Goal: Communication & Community: Answer question/provide support

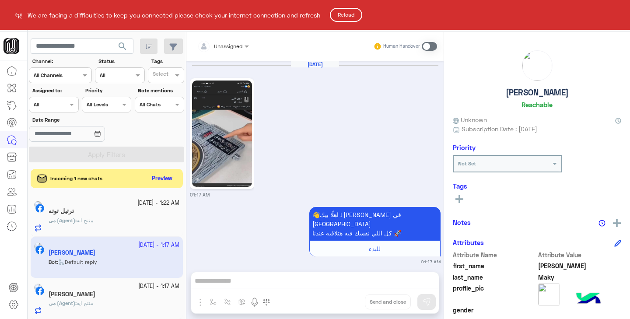
scroll to position [92, 0]
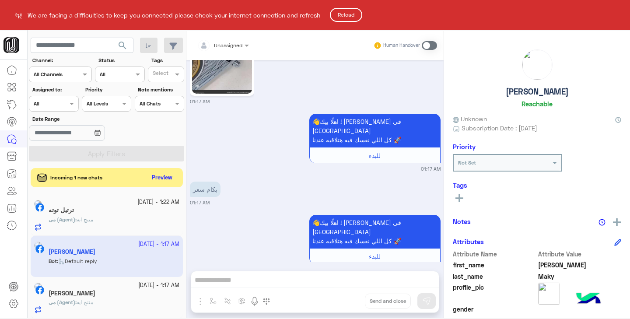
click at [351, 16] on button "Reload" at bounding box center [346, 15] width 32 height 14
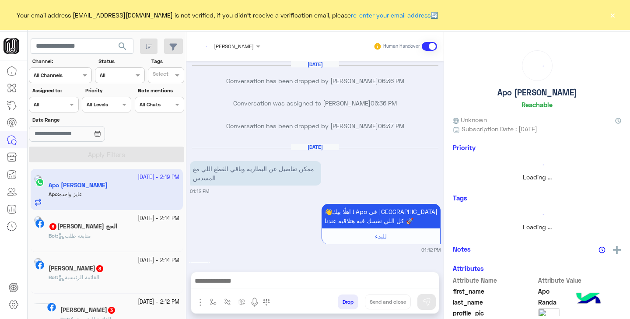
scroll to position [922, 0]
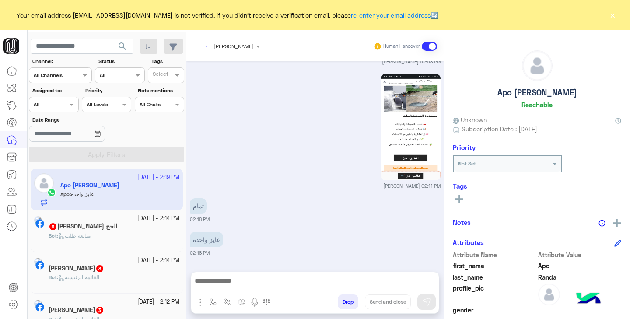
click at [609, 14] on button "×" at bounding box center [612, 14] width 9 height 9
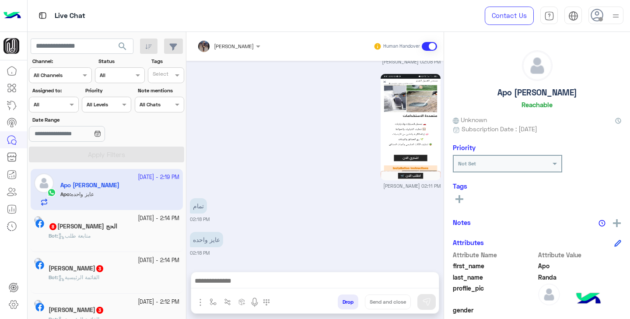
click at [58, 103] on div at bounding box center [53, 103] width 49 height 8
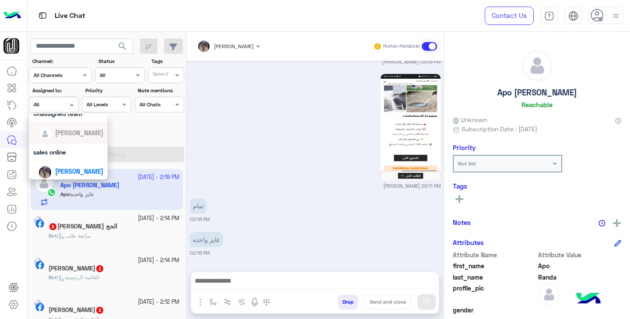
scroll to position [81, 0]
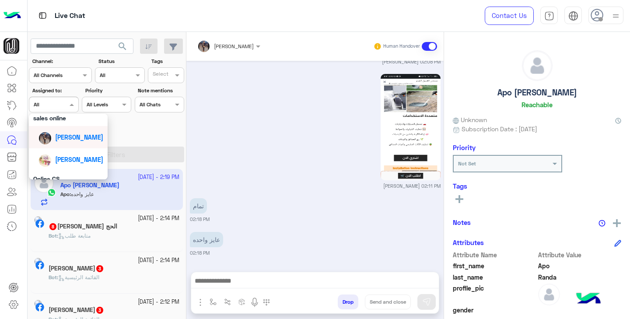
click at [66, 139] on span "Kholoud Ahmed" at bounding box center [79, 136] width 48 height 7
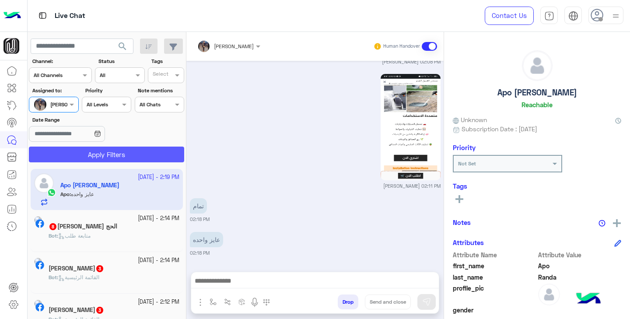
click at [78, 157] on button "Apply Filters" at bounding box center [106, 154] width 155 height 16
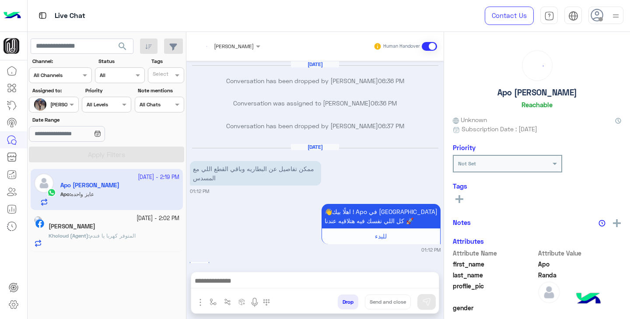
scroll to position [922, 0]
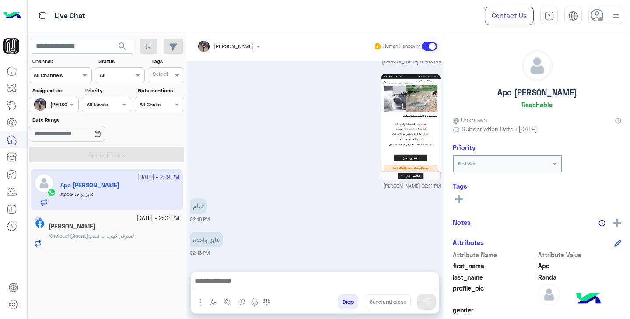
click at [67, 104] on div at bounding box center [53, 103] width 49 height 8
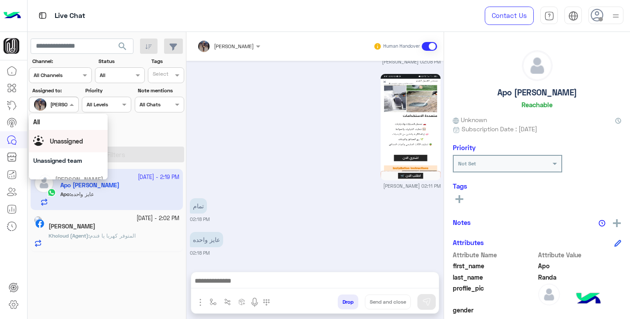
click at [71, 143] on span "Unassigned" at bounding box center [66, 140] width 33 height 7
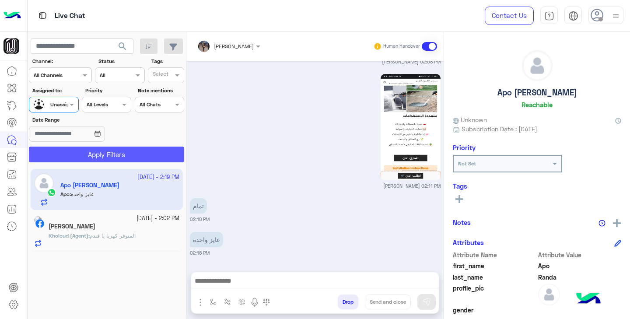
click at [73, 156] on button "Apply Filters" at bounding box center [106, 154] width 155 height 16
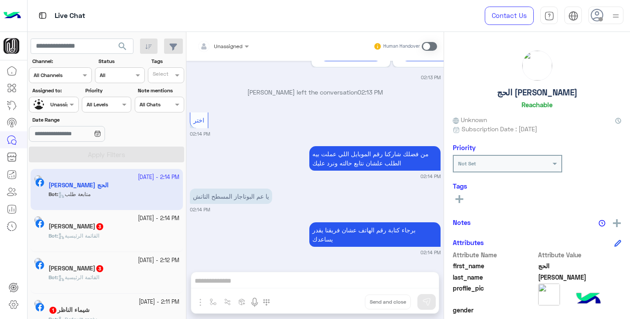
click at [99, 234] on span "القائمة الرئيسية" at bounding box center [78, 235] width 41 height 7
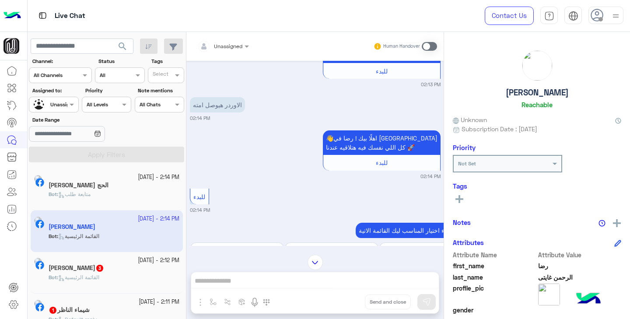
scroll to position [108, 0]
